Goal: Task Accomplishment & Management: Manage account settings

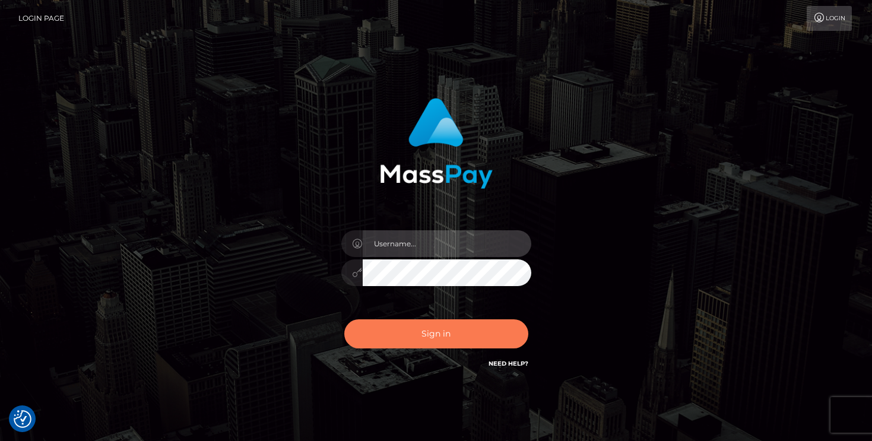
type input "mariolabugaj"
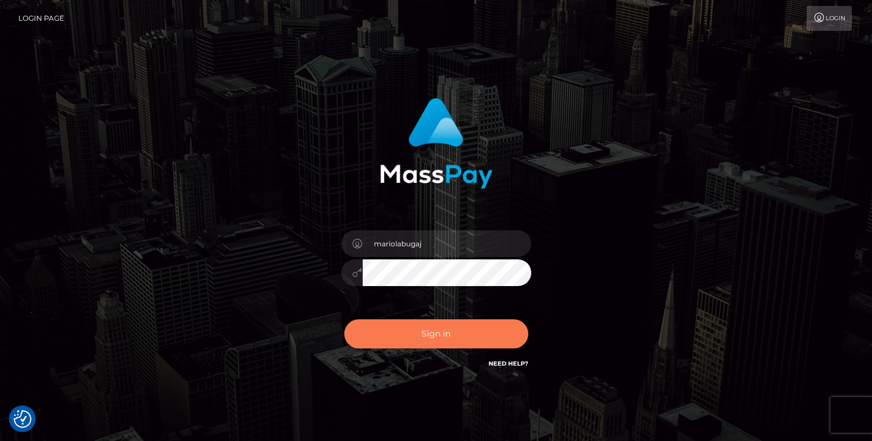
click at [420, 332] on button "Sign in" at bounding box center [436, 333] width 184 height 29
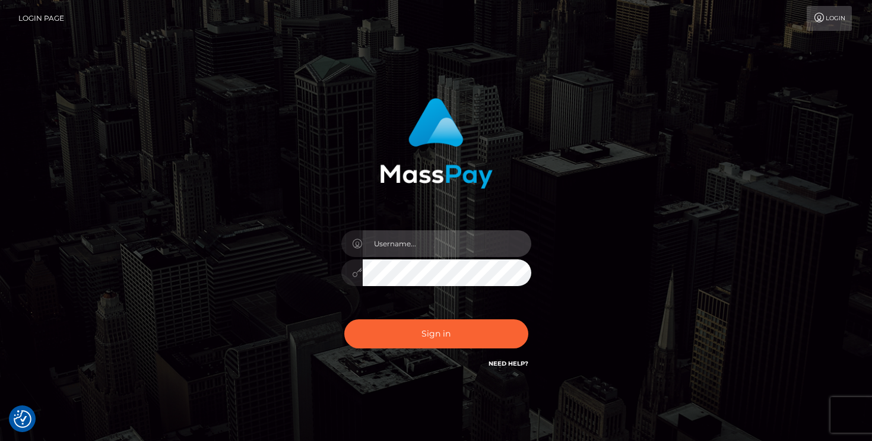
type input "mariolabugaj"
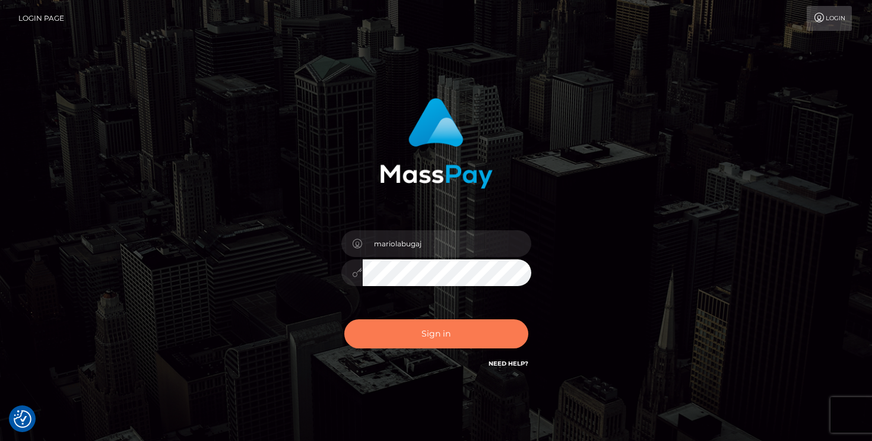
click at [420, 334] on button "Sign in" at bounding box center [436, 333] width 184 height 29
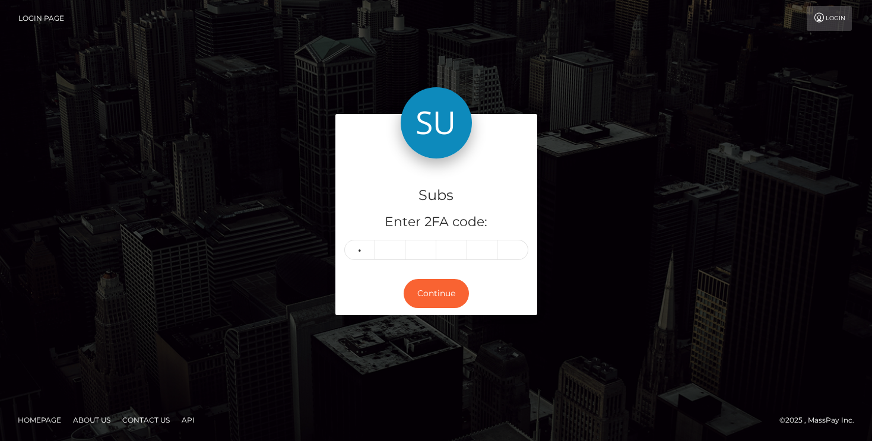
type input "4"
type input "2"
type input "9"
type input "2"
type input "5"
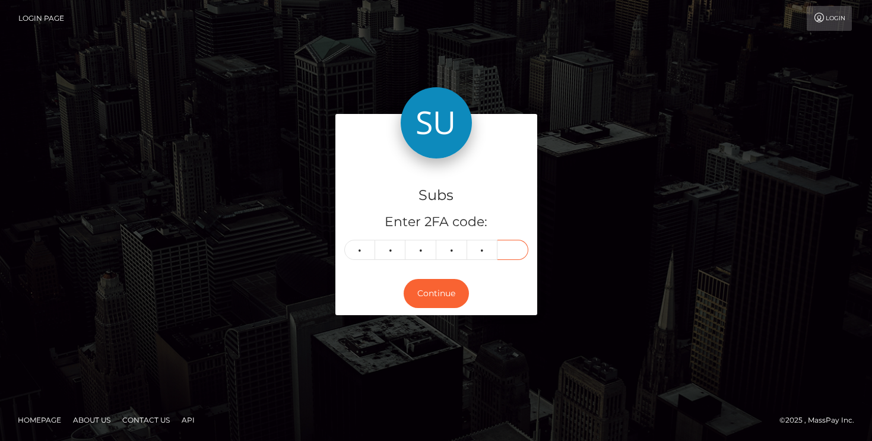
type input "3"
